Goal: Information Seeking & Learning: Learn about a topic

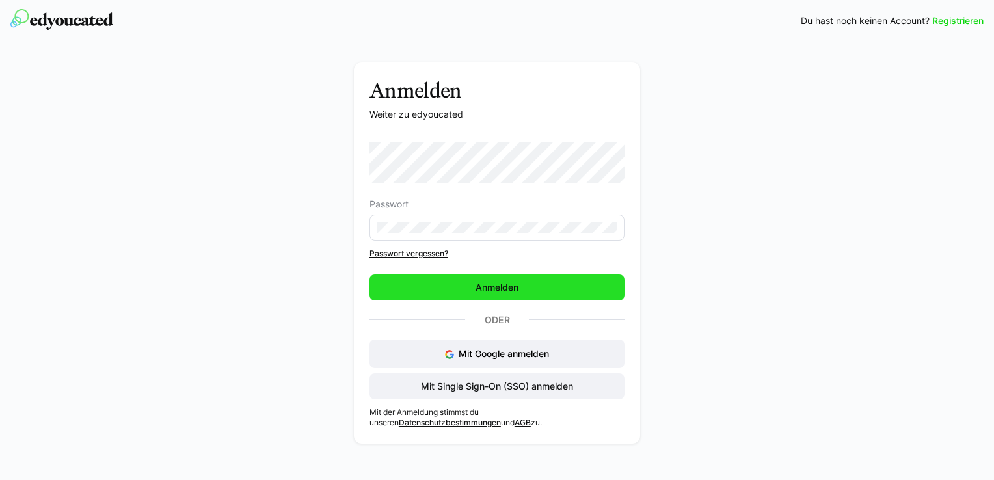
click at [481, 284] on span "Anmelden" at bounding box center [497, 287] width 47 height 13
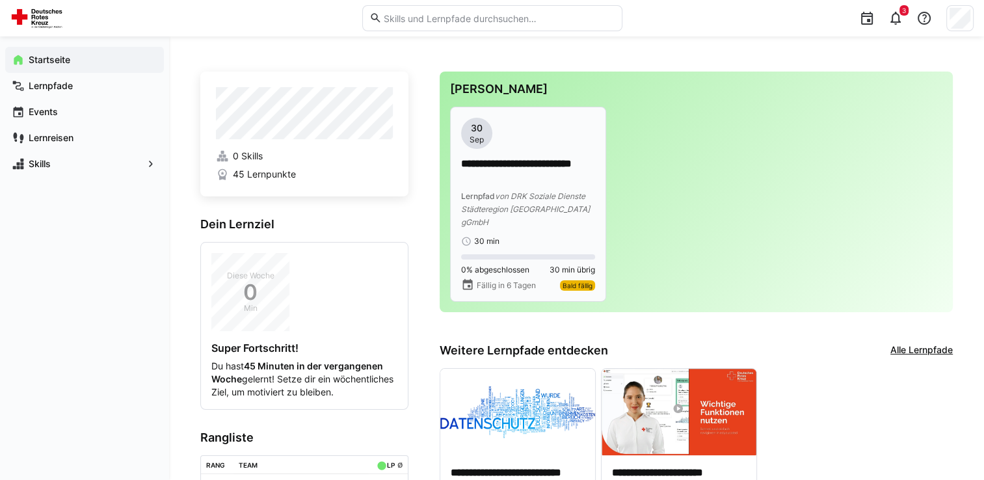
click at [530, 184] on p "**********" at bounding box center [528, 172] width 134 height 30
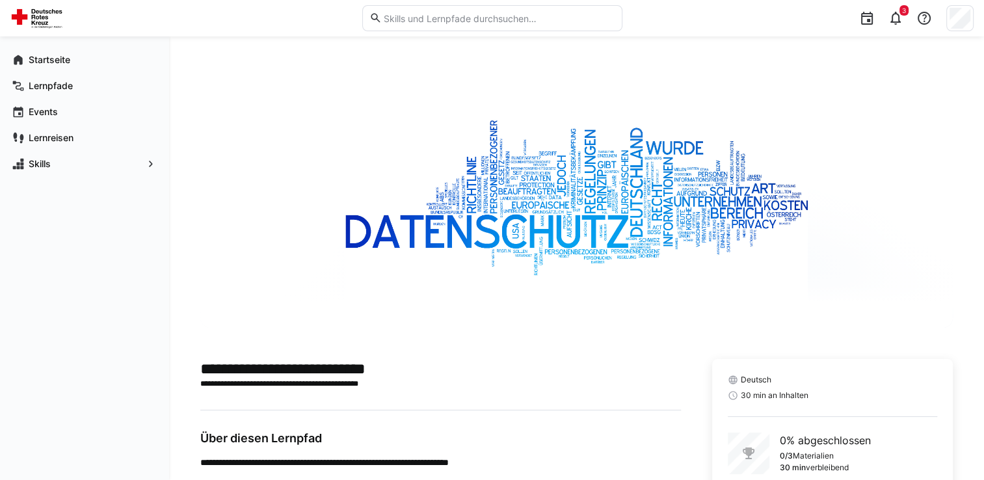
scroll to position [82, 0]
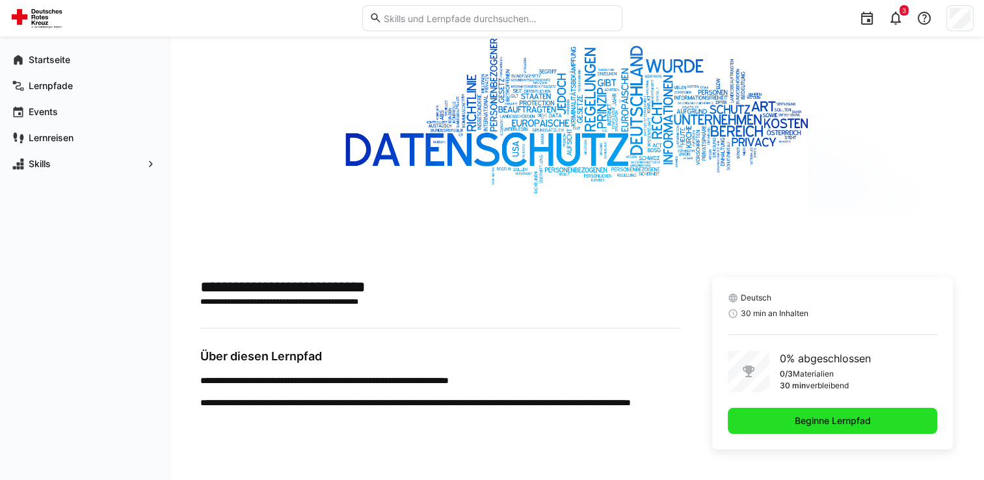
click at [811, 415] on span "Beginne Lernpfad" at bounding box center [833, 420] width 80 height 13
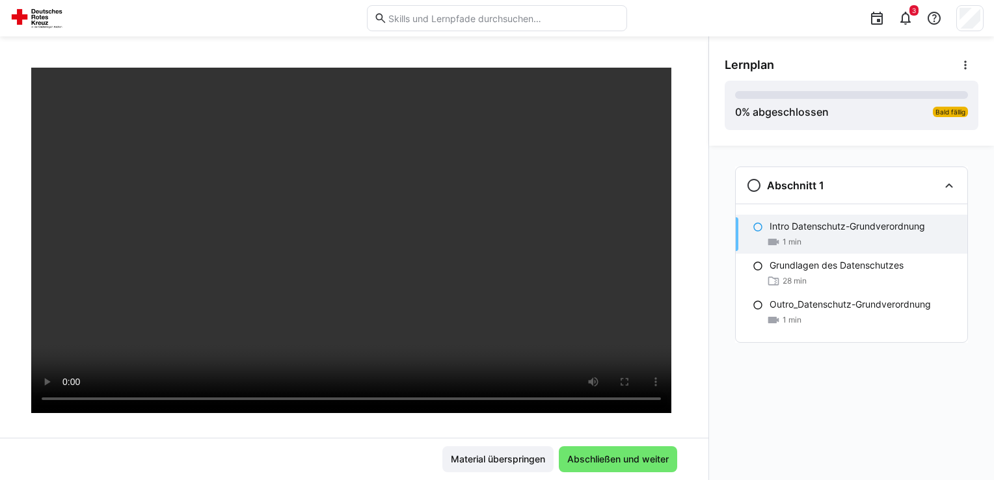
scroll to position [94, 0]
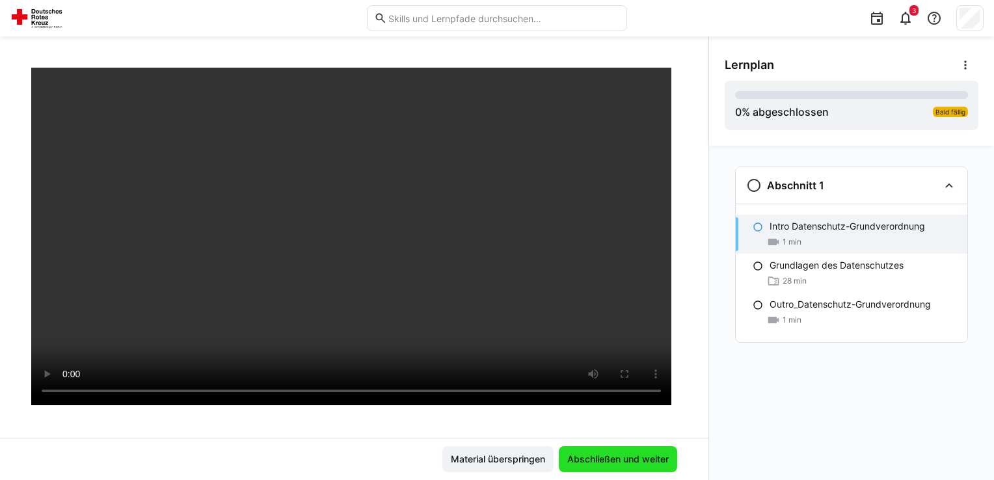
click at [631, 446] on span "Abschließen und weiter" at bounding box center [618, 459] width 118 height 26
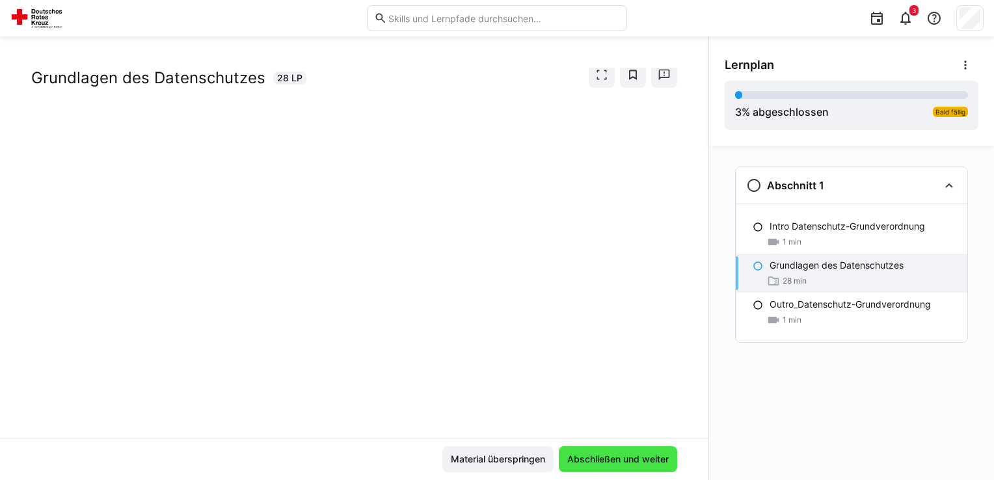
scroll to position [30, 0]
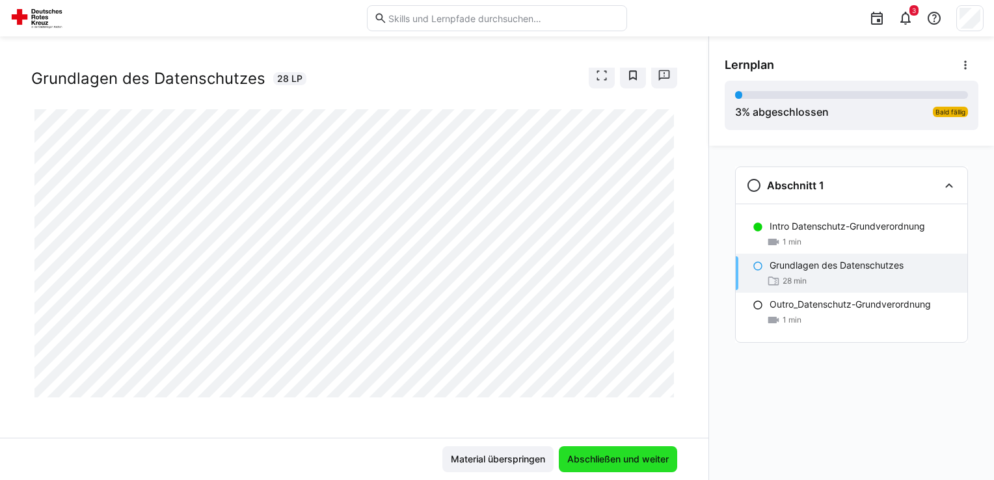
click at [599, 457] on span "Abschließen und weiter" at bounding box center [617, 459] width 105 height 13
click at [613, 457] on span "Abschließen und weiter" at bounding box center [617, 459] width 105 height 13
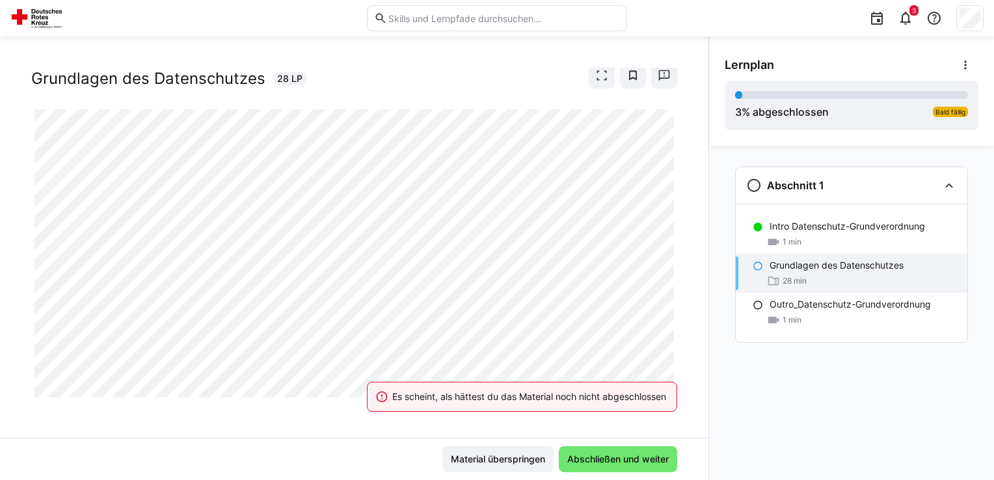
click at [639, 369] on div "Es scheint, als hättest du das Material noch nicht abgeschlossen" at bounding box center [522, 396] width 342 height 57
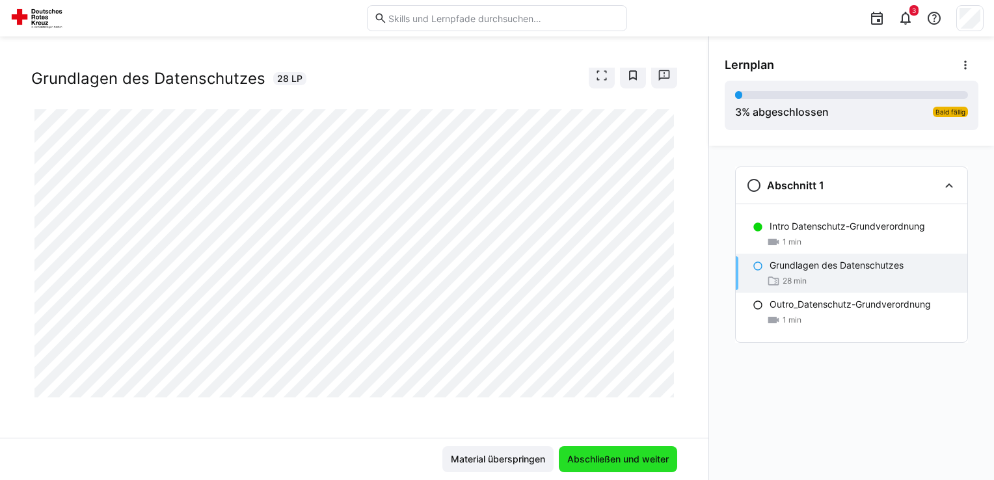
click at [601, 459] on span "Abschließen und weiter" at bounding box center [617, 459] width 105 height 13
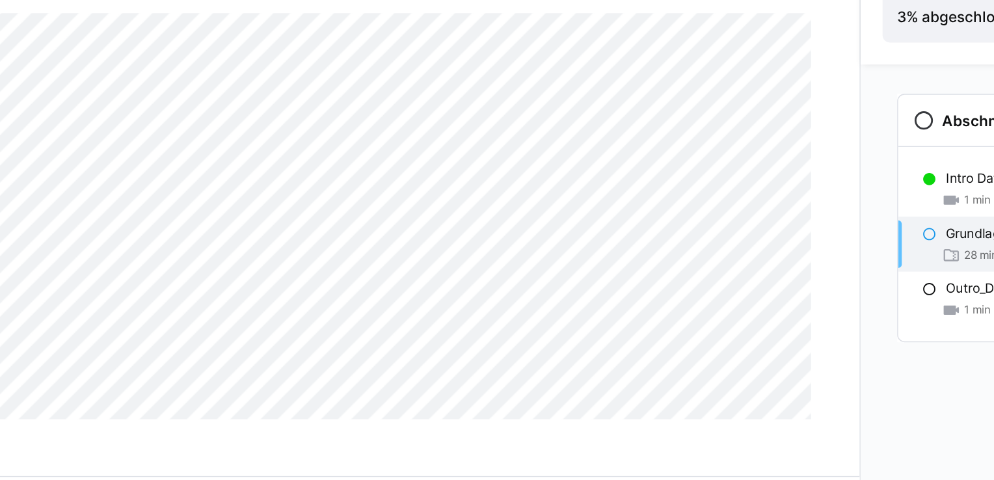
scroll to position [0, 0]
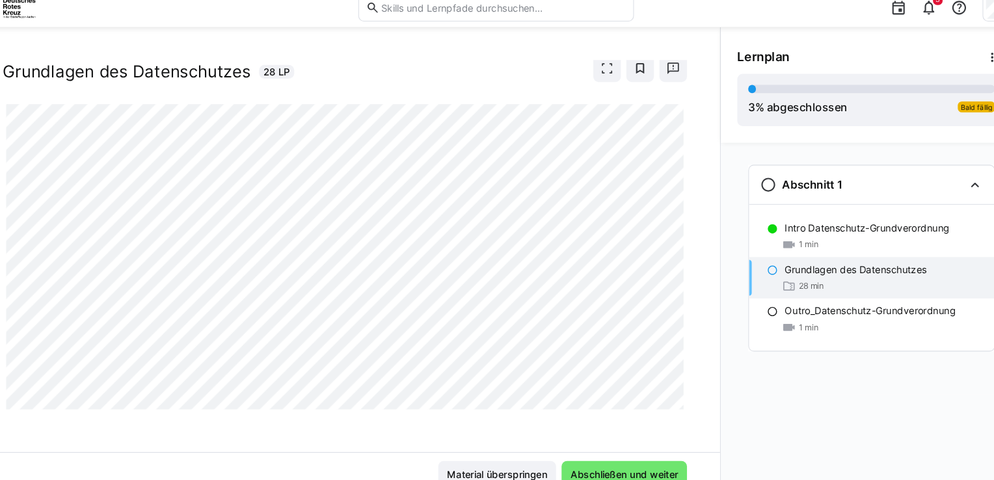
click at [691, 181] on div "Grundlagen des Datenschutzes Grundlagen des Datenschutzes 28 LP" at bounding box center [354, 253] width 708 height 370
click at [584, 453] on span "Abschließen und weiter" at bounding box center [617, 459] width 105 height 13
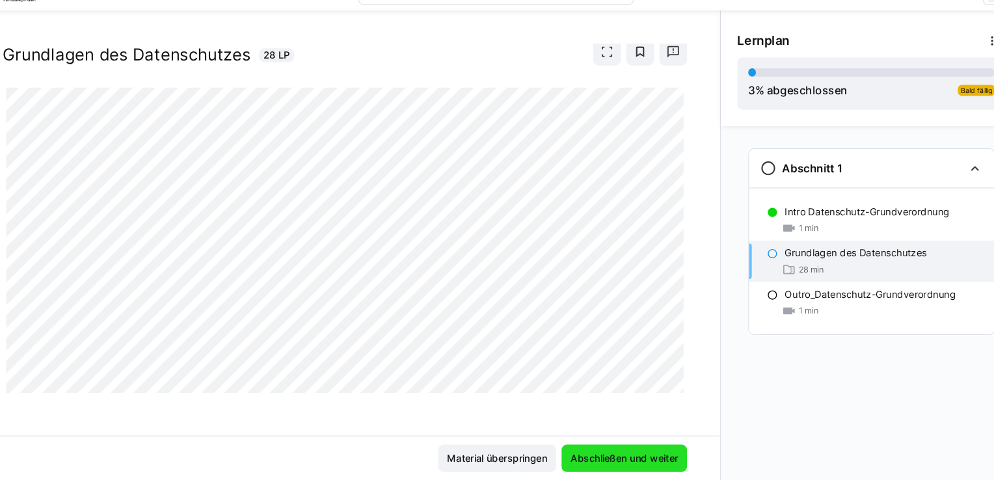
click at [630, 461] on span "Abschließen und weiter" at bounding box center [617, 459] width 105 height 13
click at [669, 107] on div "Grundlagen des Datenschutzes Grundlagen des Datenschutzes 28 LP" at bounding box center [354, 74] width 646 height 72
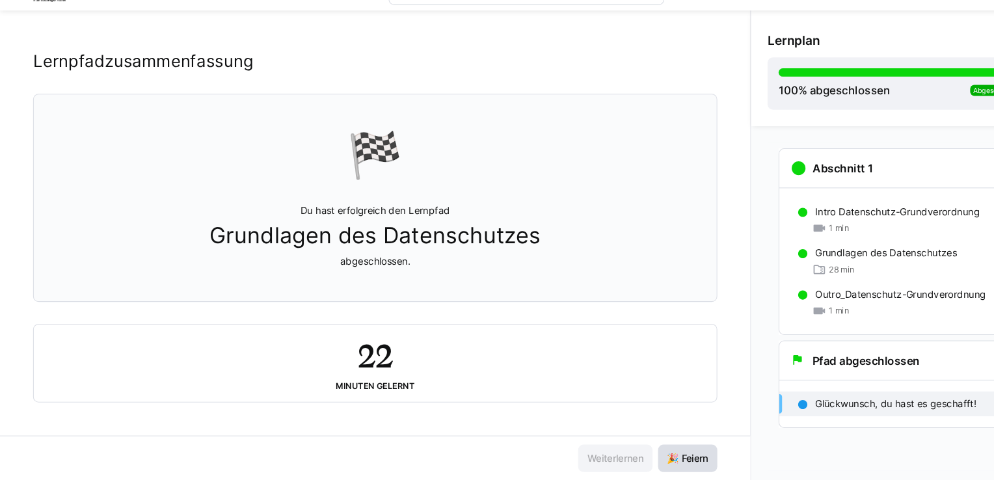
click at [650, 452] on span "🎉 Feiern" at bounding box center [649, 459] width 56 height 26
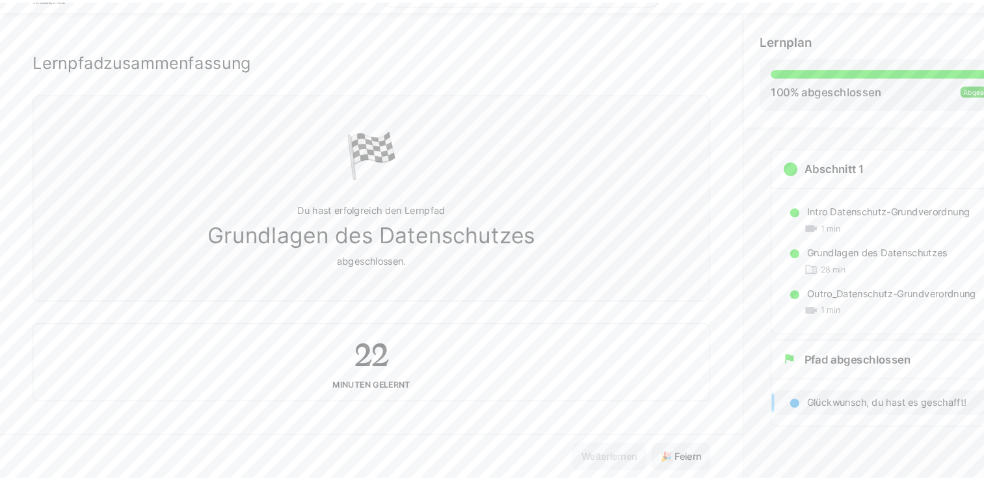
scroll to position [5, 0]
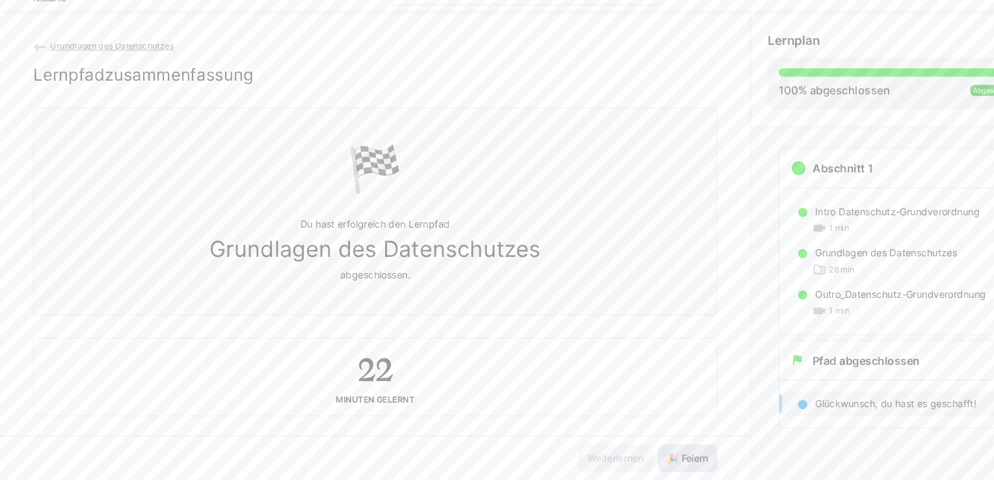
click at [654, 457] on span "🎉 Feiern" at bounding box center [649, 459] width 43 height 13
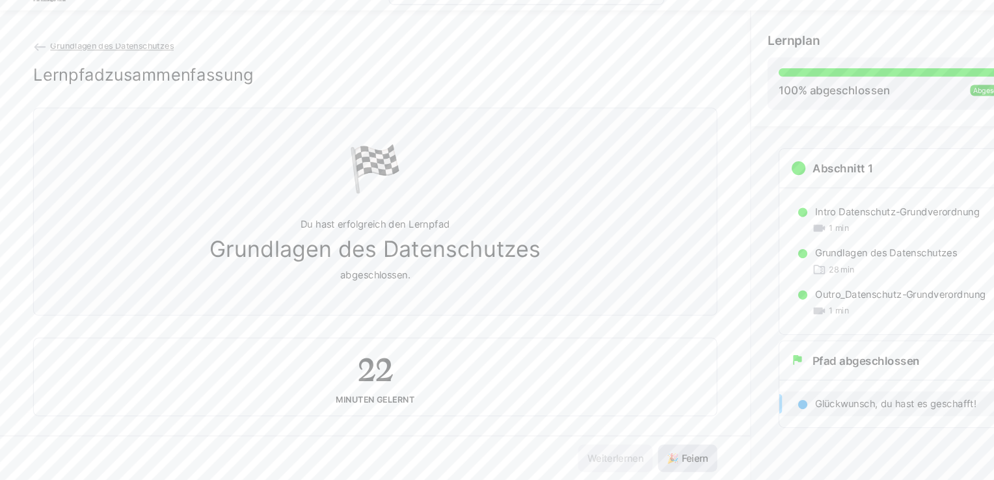
click at [654, 457] on span "🎉 Feiern" at bounding box center [649, 459] width 43 height 13
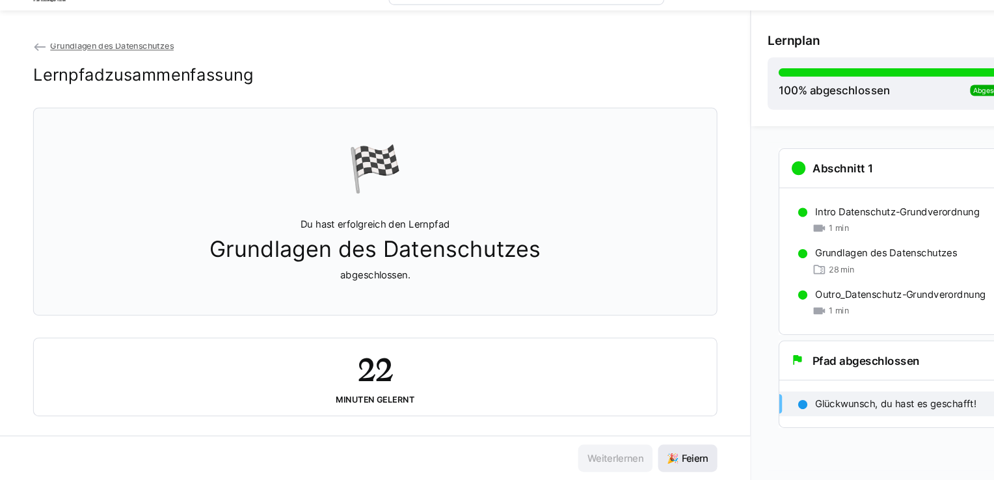
click at [663, 458] on span "🎉 Feiern" at bounding box center [649, 459] width 43 height 13
click at [35, 68] on eds-icon at bounding box center [37, 70] width 13 height 13
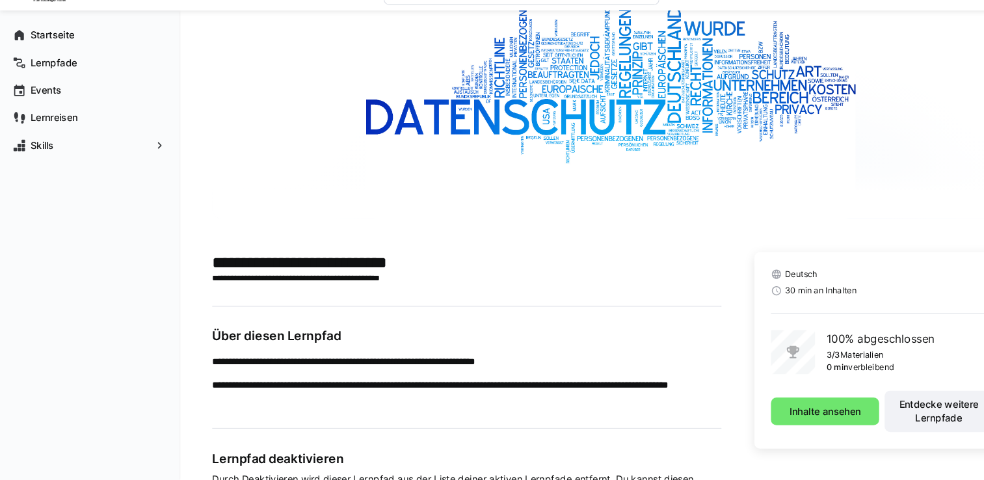
scroll to position [111, 0]
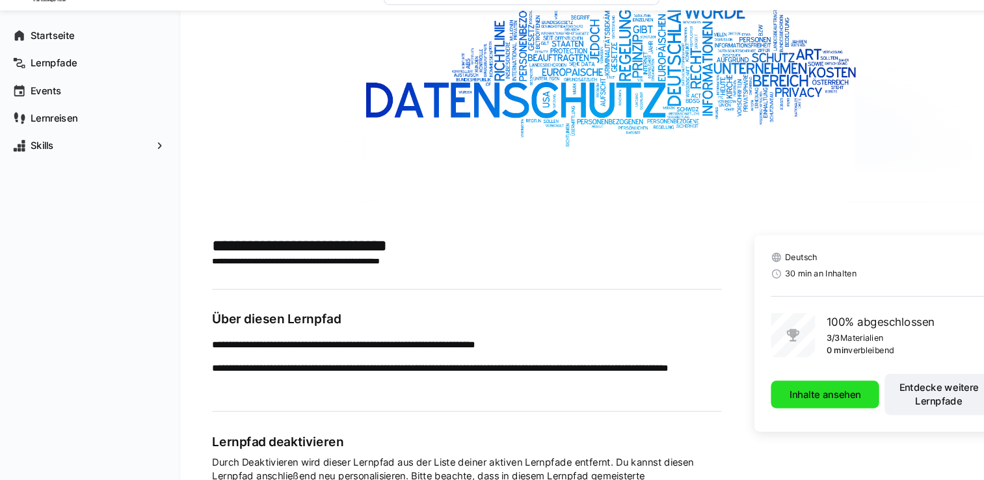
click at [787, 403] on span "Inhalte ansehen" at bounding box center [780, 398] width 72 height 13
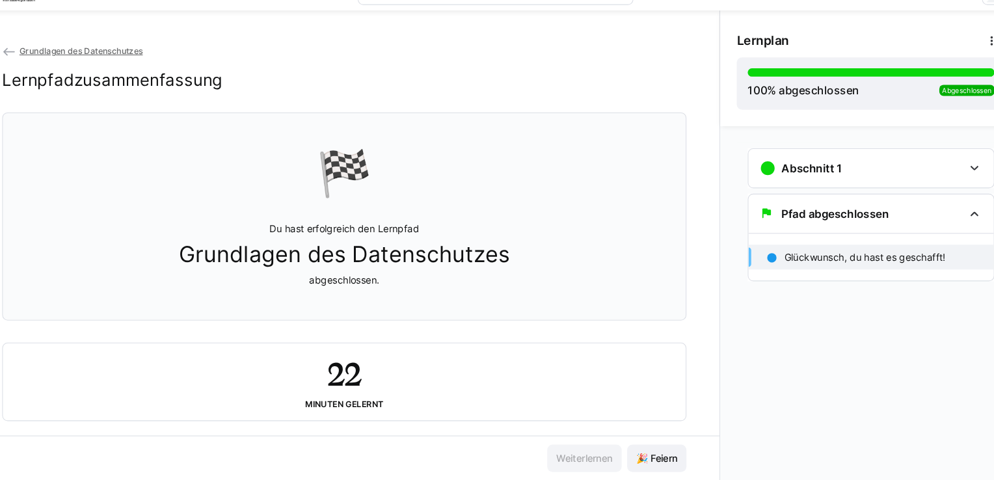
click at [561, 330] on div "🏁 Du hast erfolgreich den Lernpfad Grundlagen des Datenschutzes abgeschlossen. …" at bounding box center [354, 278] width 646 height 291
click at [66, 77] on span "Grundlagen des Datenschutzes" at bounding box center [105, 75] width 116 height 10
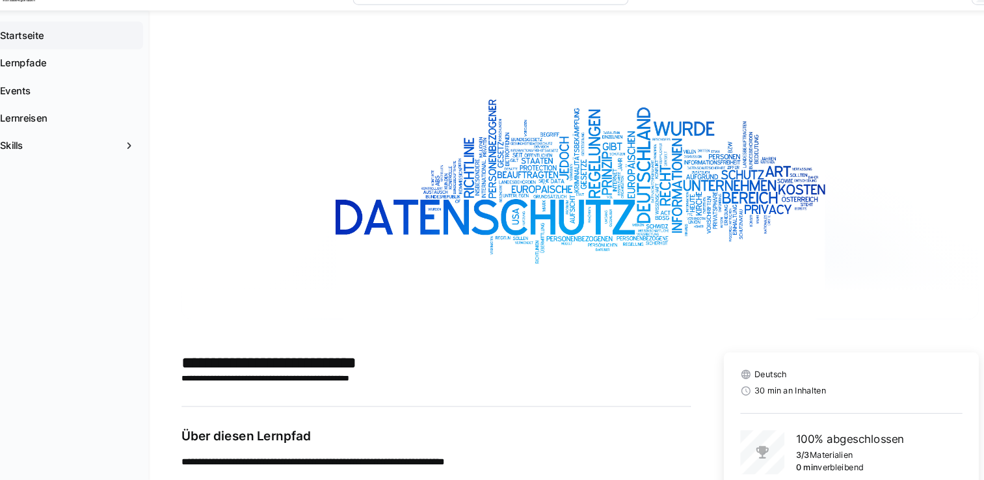
click at [0, 0] on app-navigation-label "Startseite" at bounding box center [0, 0] width 0 height 0
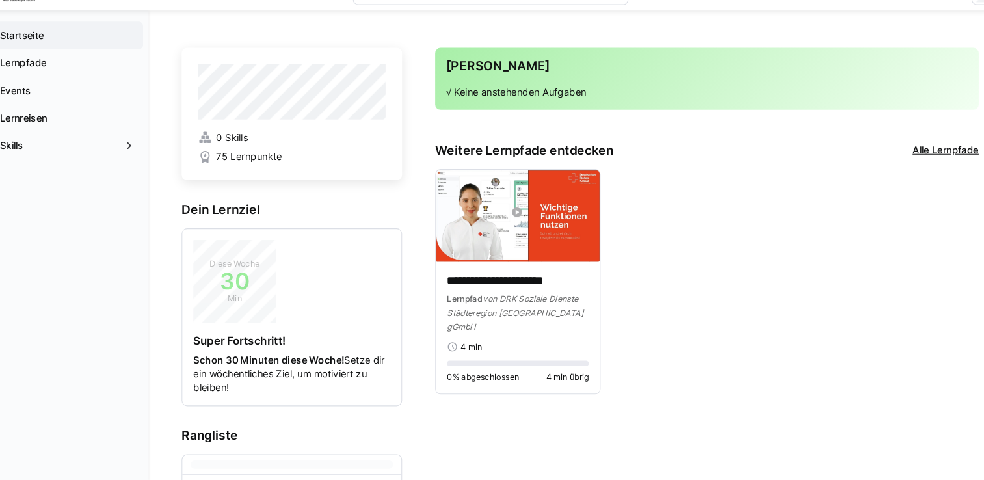
click at [938, 170] on link "Alle Lernpfade" at bounding box center [922, 168] width 62 height 14
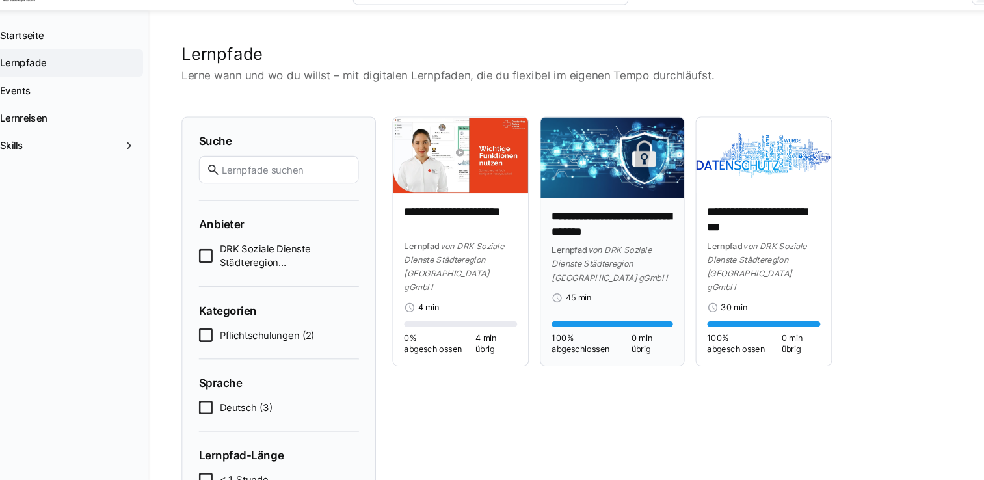
click at [634, 284] on div "Lernpfad von DRK Soziale Dienste Städteregion Aachen gGmbH" at bounding box center [607, 275] width 114 height 39
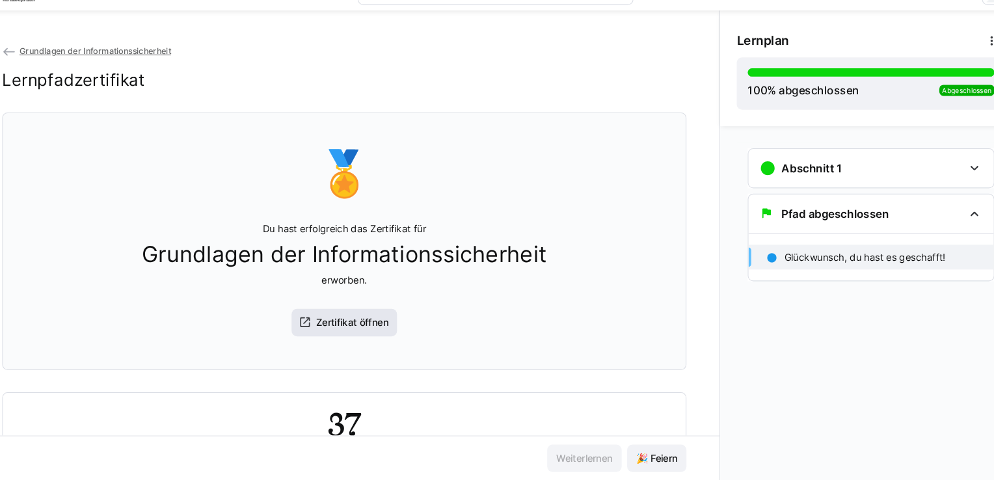
click at [365, 338] on span "Zertifikat öffnen" at bounding box center [361, 331] width 72 height 13
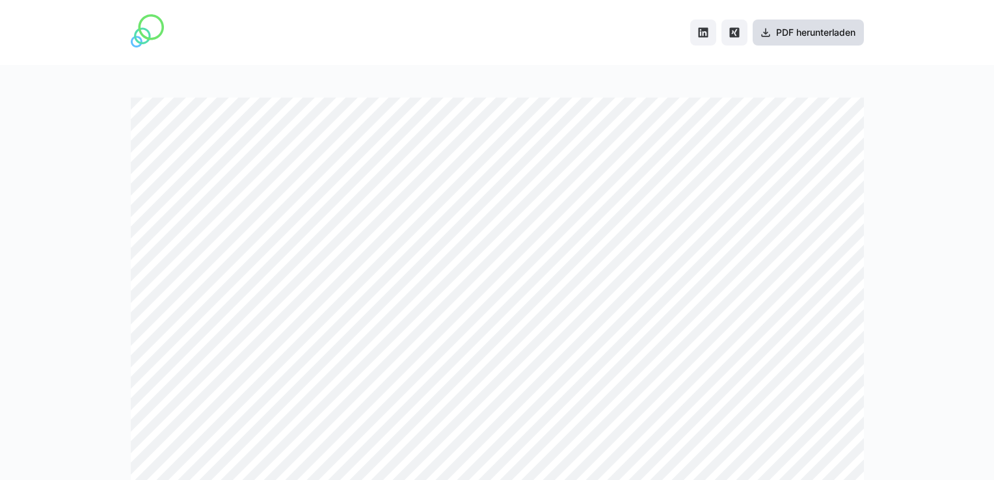
click at [801, 34] on span "PDF herunterladen" at bounding box center [815, 32] width 83 height 13
